Goal: Use online tool/utility: Utilize a website feature to perform a specific function

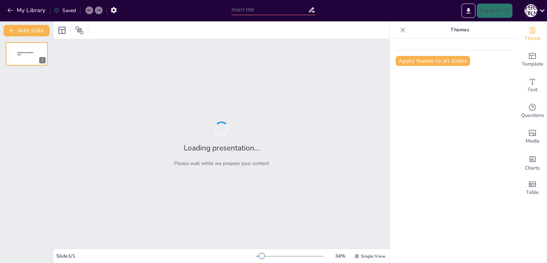
type input "Мета створення спеціалізованих груп: Виклики та рішення"
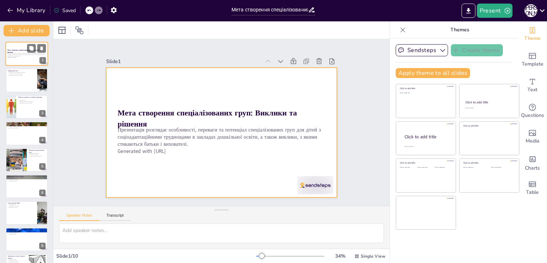
click at [23, 59] on div at bounding box center [26, 54] width 43 height 24
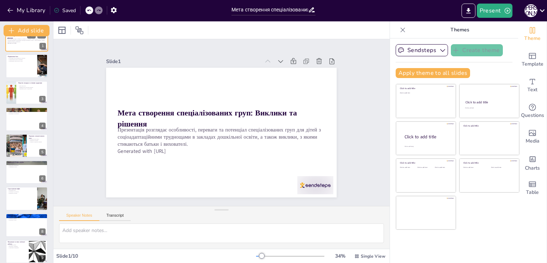
scroll to position [28, 0]
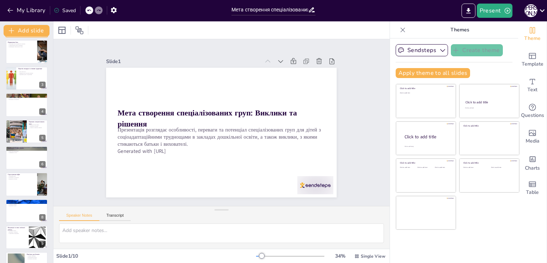
click at [23, 59] on div at bounding box center [27, 52] width 42 height 24
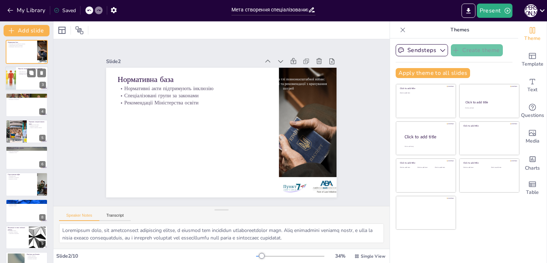
click at [26, 80] on div at bounding box center [26, 78] width 43 height 24
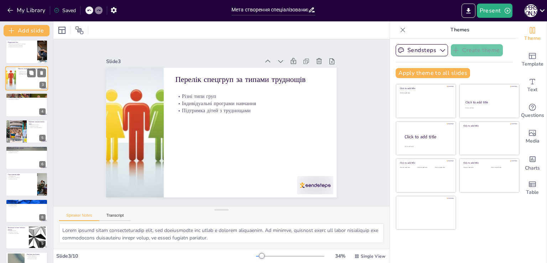
scroll to position [0, 0]
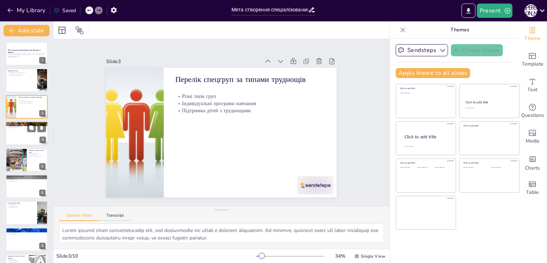
click at [16, 133] on div at bounding box center [26, 133] width 43 height 24
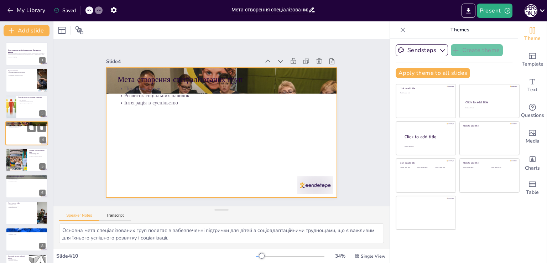
click at [25, 134] on div at bounding box center [26, 133] width 43 height 24
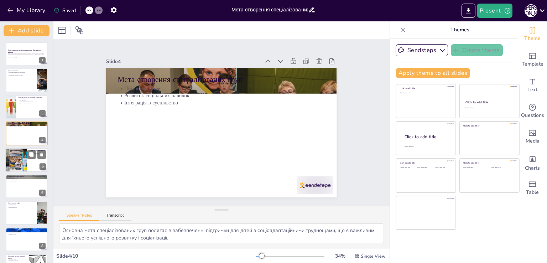
click at [20, 162] on div at bounding box center [16, 160] width 38 height 24
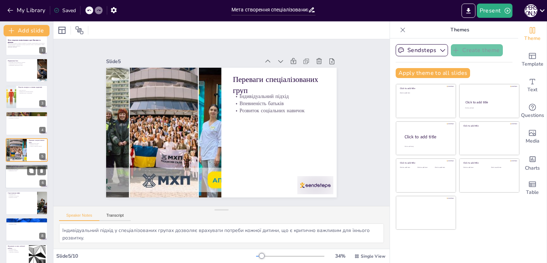
click at [14, 177] on div at bounding box center [26, 176] width 43 height 24
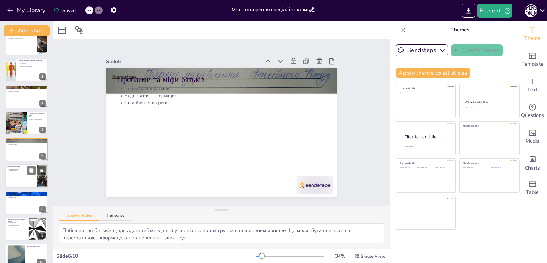
click at [12, 176] on div at bounding box center [26, 176] width 43 height 24
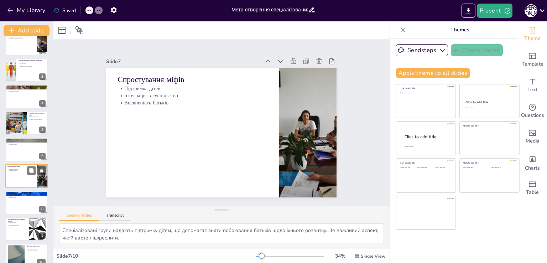
scroll to position [47, 0]
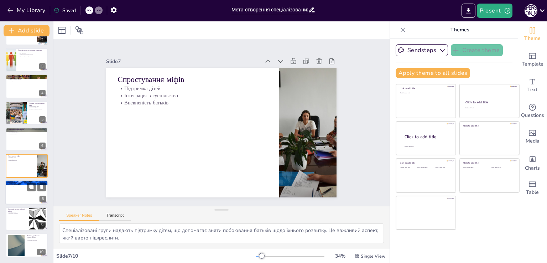
click at [30, 191] on div at bounding box center [26, 192] width 43 height 24
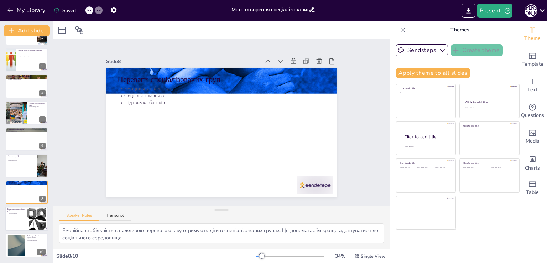
click at [19, 223] on div at bounding box center [26, 219] width 43 height 24
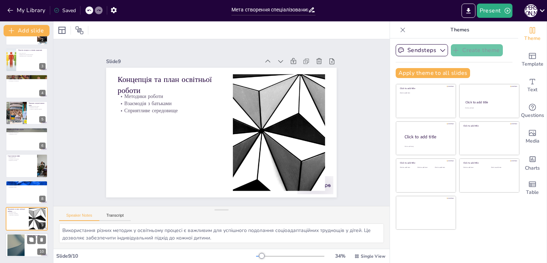
click at [15, 244] on div at bounding box center [16, 245] width 38 height 22
type textarea "Активна співпраця між батьками і вихователями є важливою для успішної адаптації…"
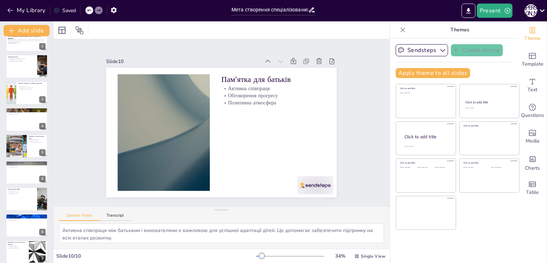
scroll to position [0, 0]
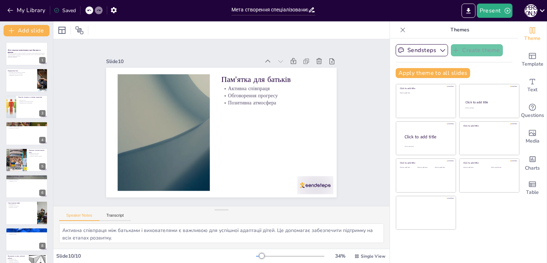
click at [415, 246] on div "Sendsteps Create theme Apply theme to all slides Click to add title Click to ad…" at bounding box center [454, 150] width 128 height 224
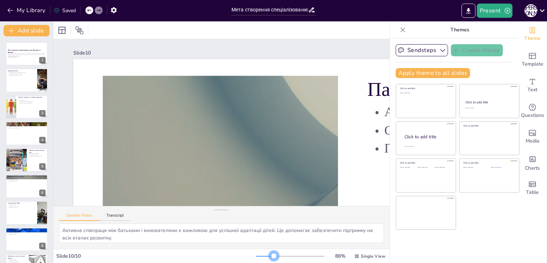
click at [269, 257] on div at bounding box center [290, 256] width 68 height 6
click at [496, 12] on button "Present" at bounding box center [495, 11] width 36 height 14
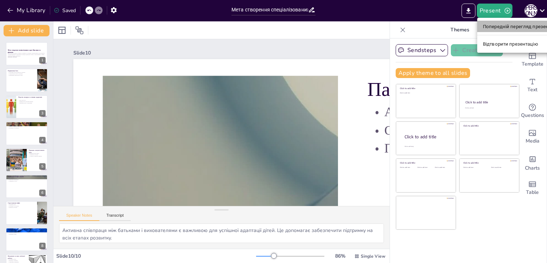
click at [511, 25] on font "Попередній перегляд презентації" at bounding box center [520, 26] width 75 height 5
